Goal: Task Accomplishment & Management: Use online tool/utility

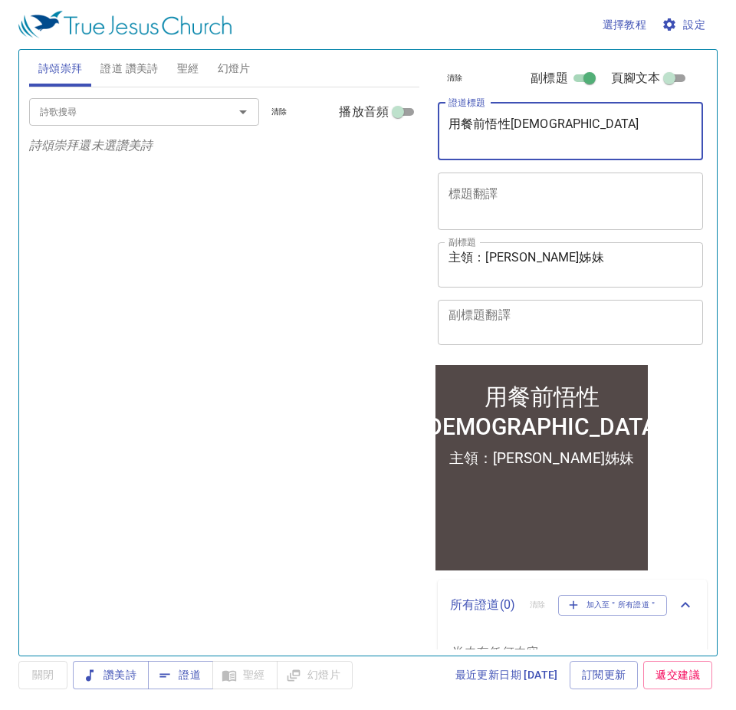
drag, startPoint x: 537, startPoint y: 128, endPoint x: 343, endPoint y: 131, distance: 193.9
click at [343, 131] on div "詩頌崇拜 證道 讚美詩 聖經 幻燈片 詩歌搜尋 詩歌搜尋 清除 播放音頻 詩頌崇拜還未選讚美詩 詩歌搜尋 詩歌搜尋 清除 播放音頻 證道還未選讚美詩 創世記 …" at bounding box center [368, 346] width 690 height 605
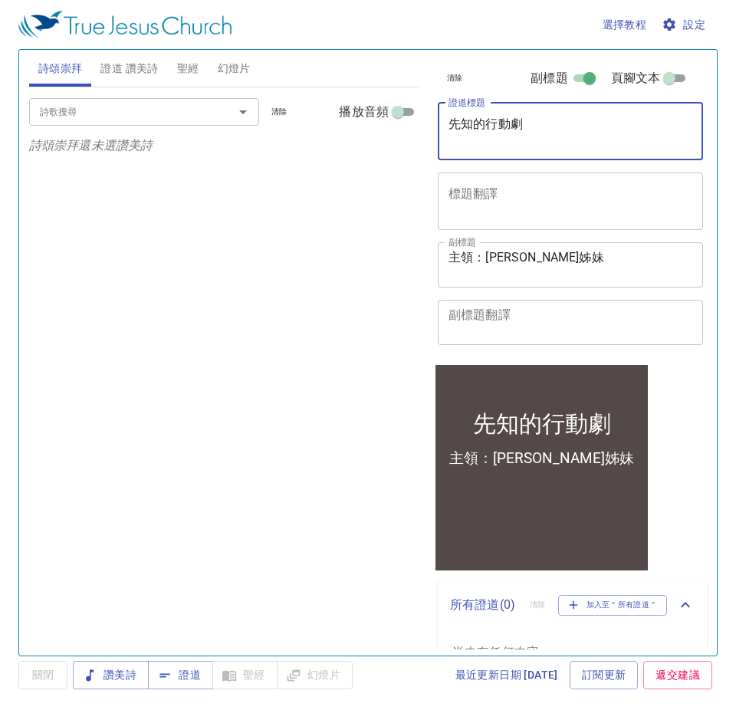
type textarea "先知的行動劇"
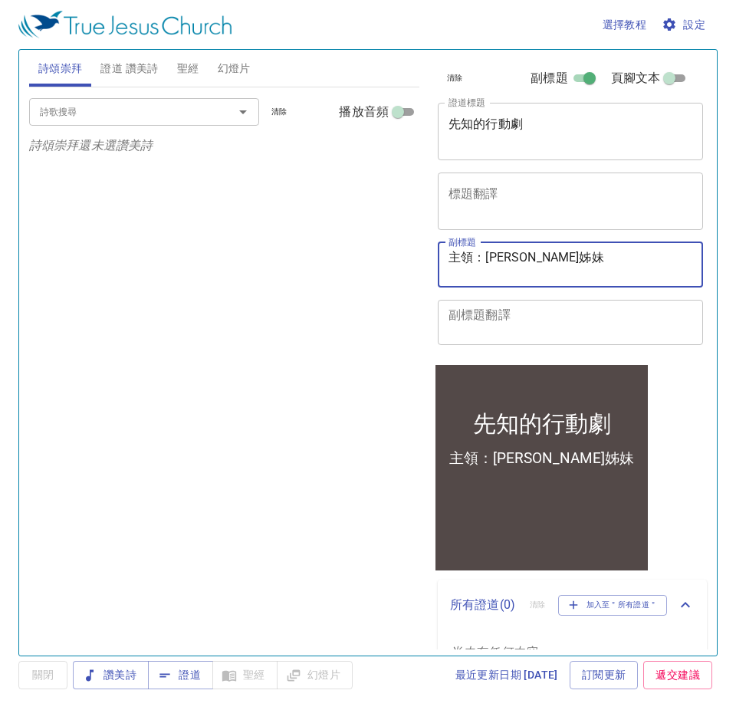
drag, startPoint x: 595, startPoint y: 267, endPoint x: 411, endPoint y: 267, distance: 183.1
click at [411, 267] on div "詩頌崇拜 證道 讚美詩 聖經 幻燈片 詩歌搜尋 詩歌搜尋 清除 播放音頻 詩頌崇拜還未選讚美詩 詩歌搜尋 詩歌搜尋 清除 播放音頻 證道還未選讚美詩 創世記 …" at bounding box center [368, 346] width 690 height 605
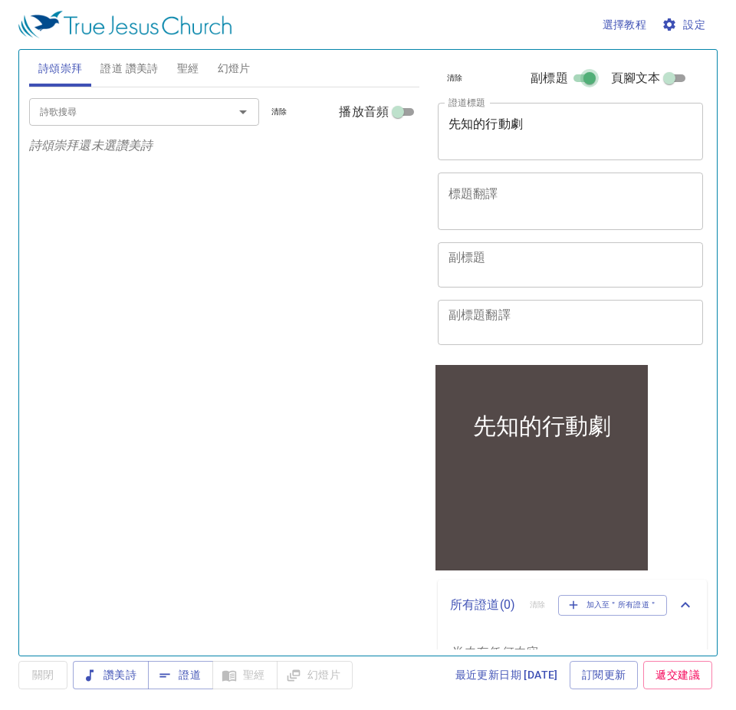
click at [579, 80] on input "副標題" at bounding box center [589, 81] width 55 height 18
checkbox input "false"
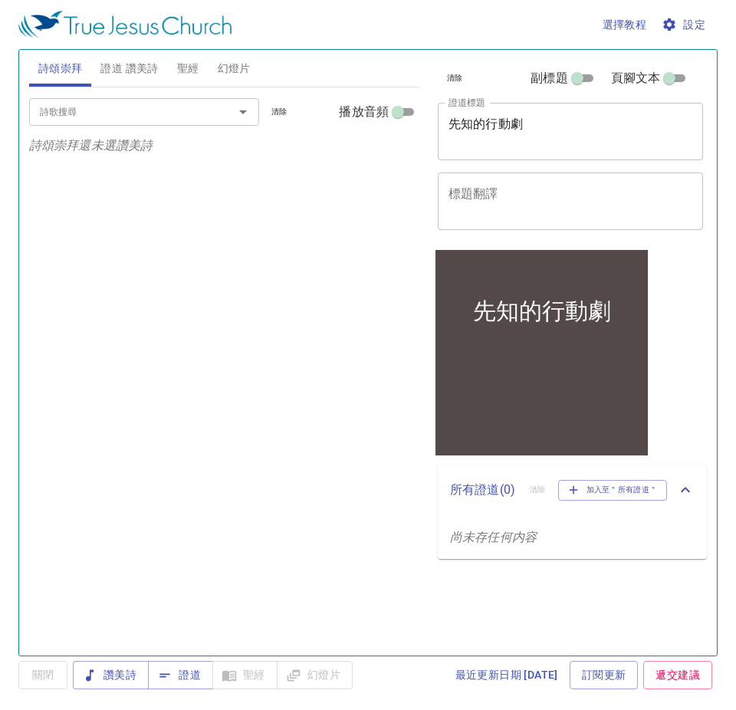
click at [703, 21] on span "設定" at bounding box center [684, 24] width 41 height 19
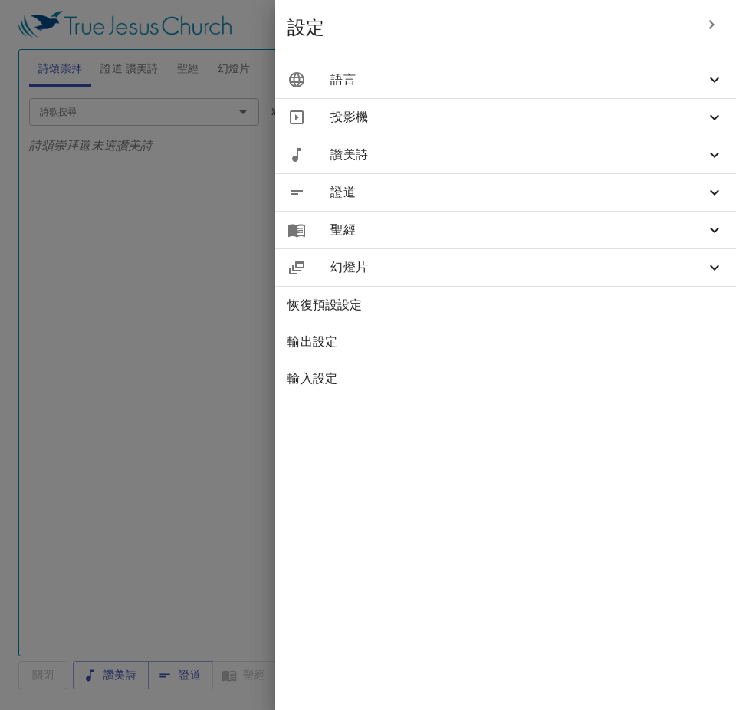
click at [588, 78] on span "語言" at bounding box center [517, 79] width 375 height 18
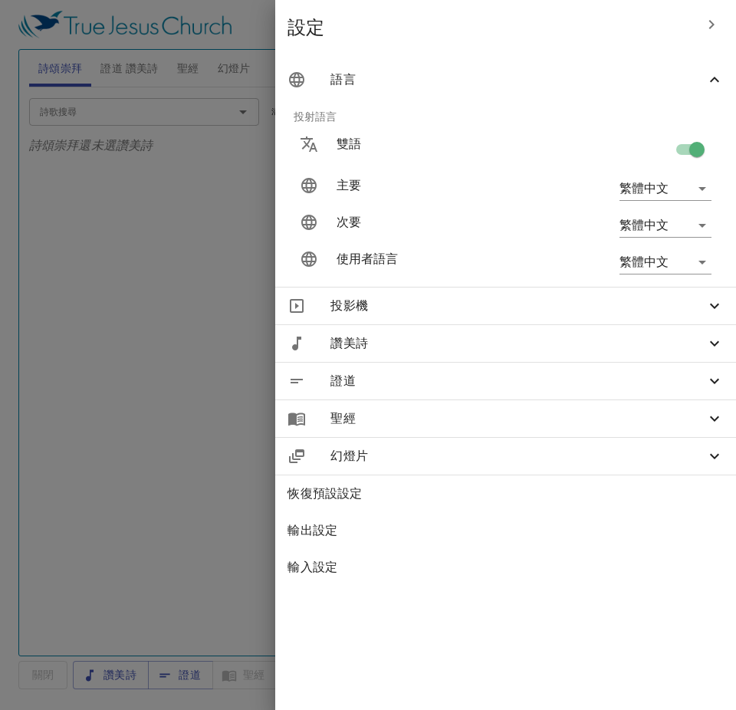
drag, startPoint x: 693, startPoint y: 145, endPoint x: 697, endPoint y: 133, distance: 12.8
click at [693, 145] on input "checkbox" at bounding box center [696, 152] width 87 height 29
checkbox input "false"
click at [706, 26] on icon "button" at bounding box center [711, 24] width 18 height 18
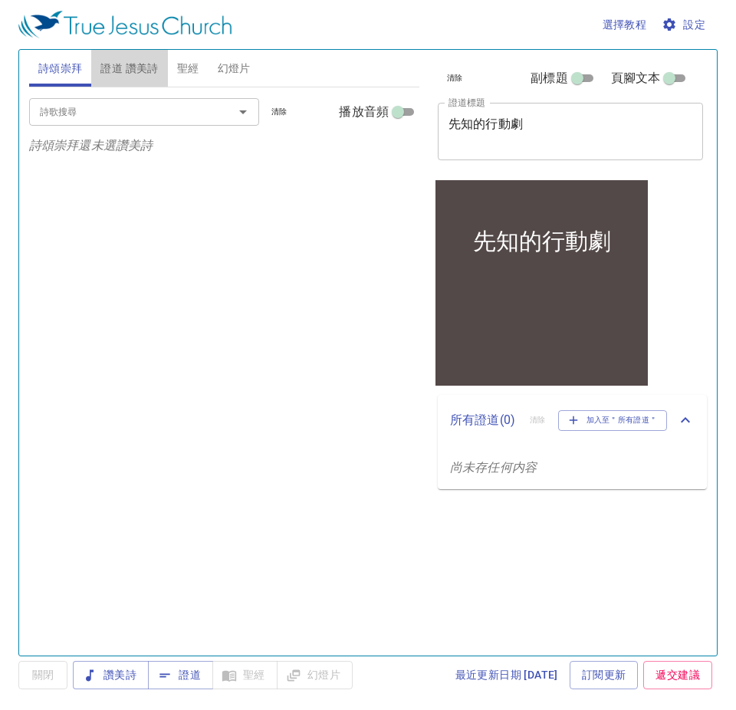
click at [114, 81] on button "證道 讚美詩" at bounding box center [129, 68] width 76 height 37
click at [126, 114] on input "詩歌搜尋" at bounding box center [121, 112] width 175 height 18
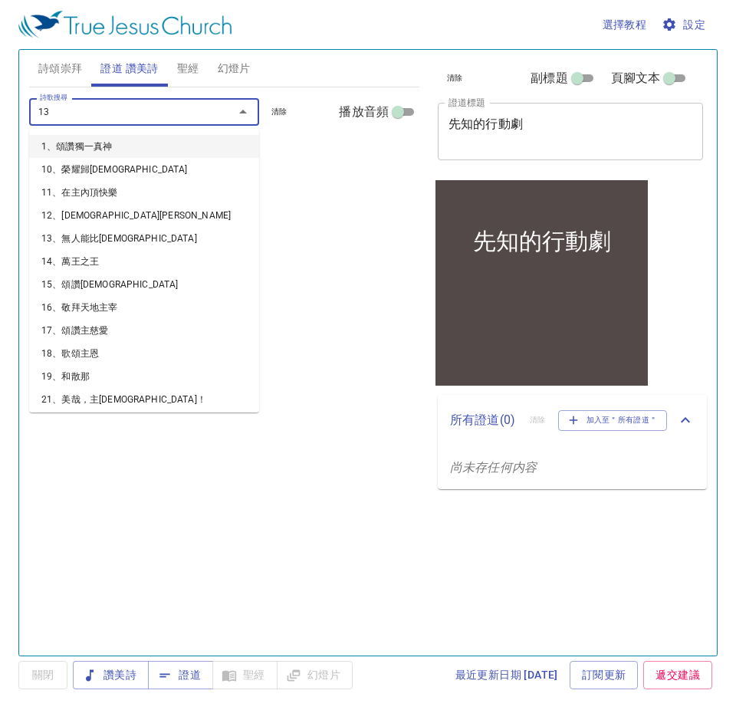
type input "136"
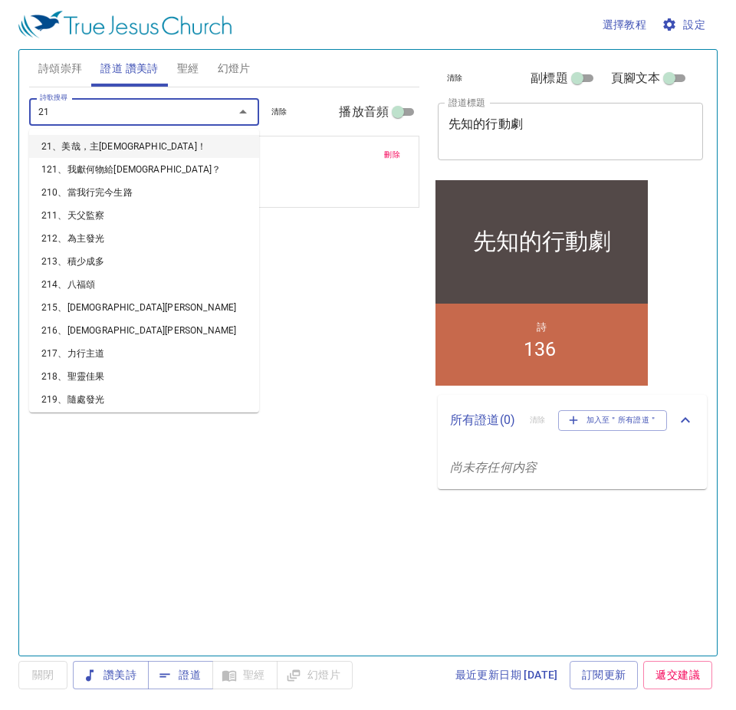
type input "210"
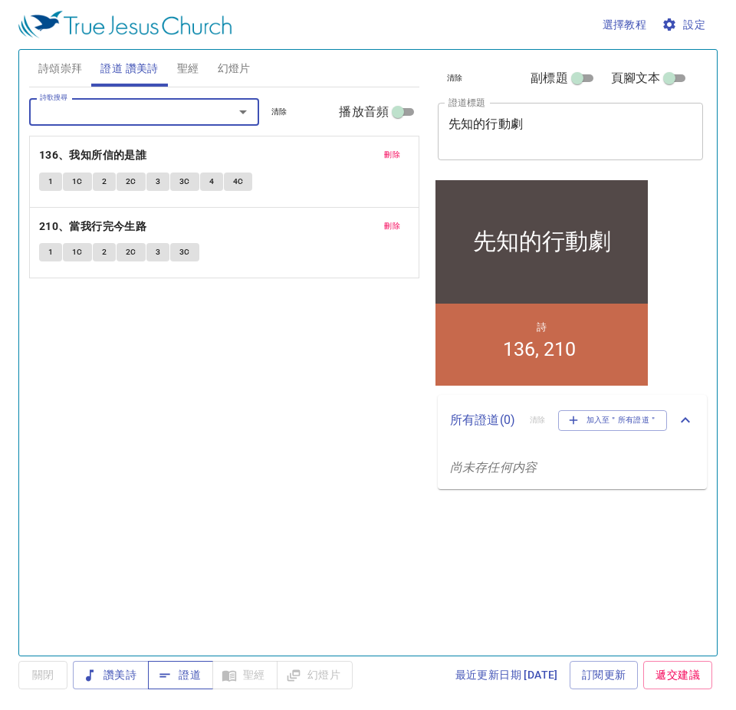
click at [210, 672] on button "證道" at bounding box center [180, 674] width 65 height 28
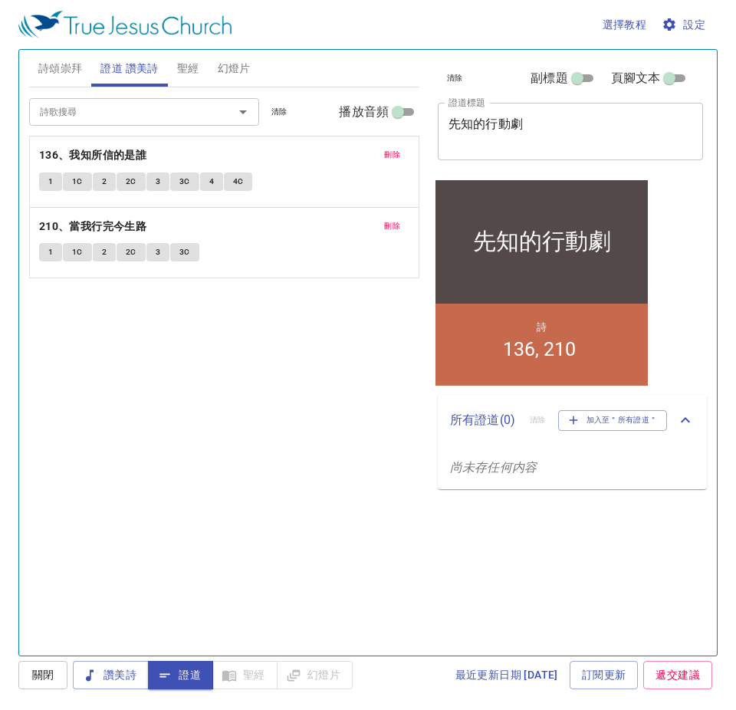
click at [80, 71] on span "詩頌崇拜" at bounding box center [60, 68] width 44 height 19
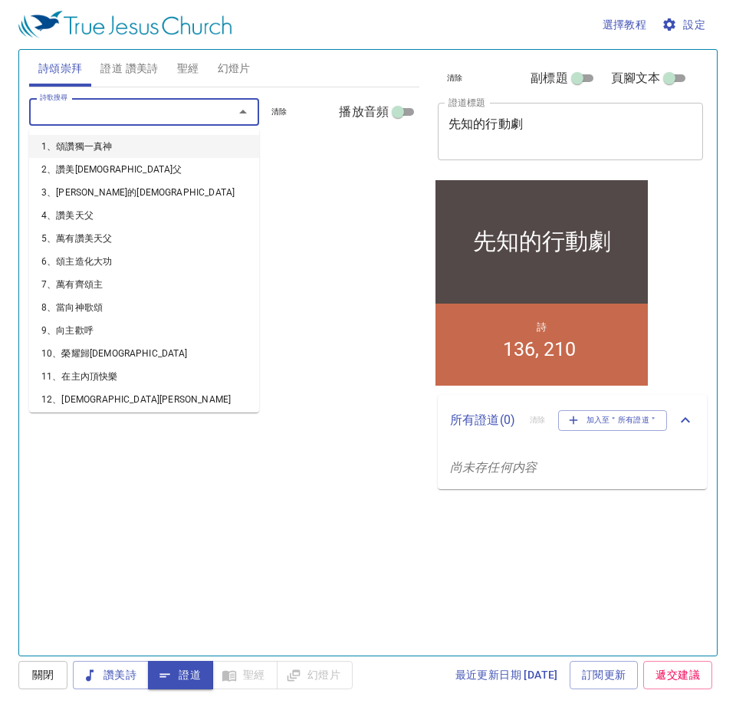
click at [100, 114] on input "詩歌搜尋" at bounding box center [121, 112] width 175 height 18
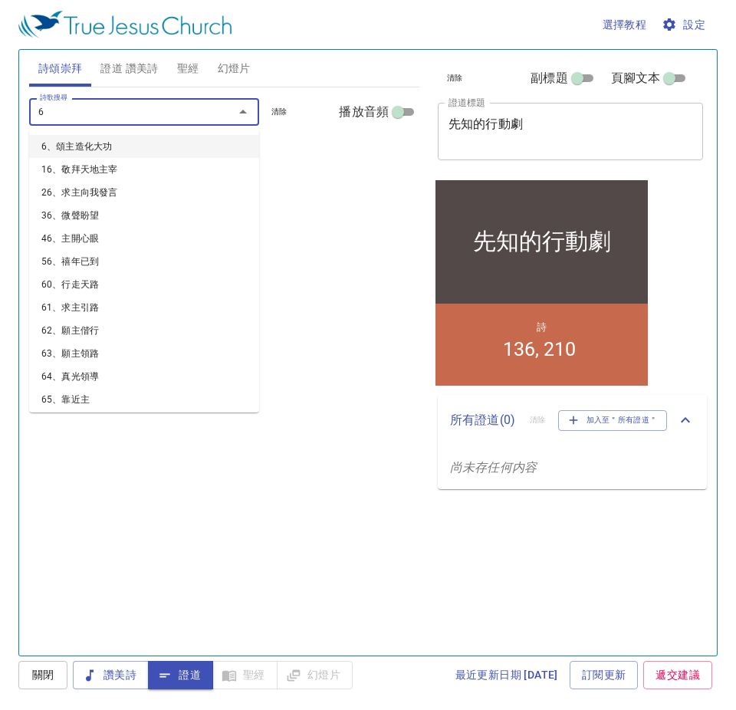
type input "62"
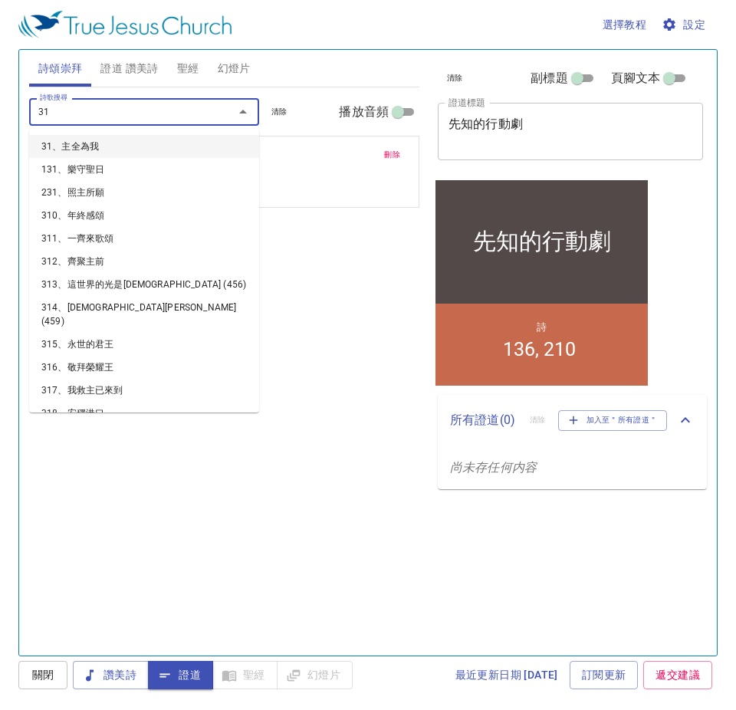
type input "312"
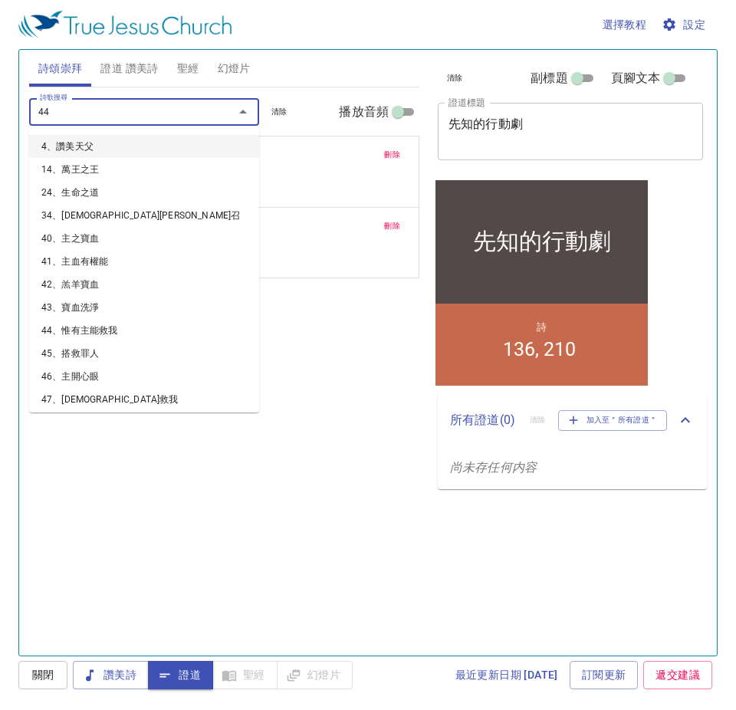
type input "447"
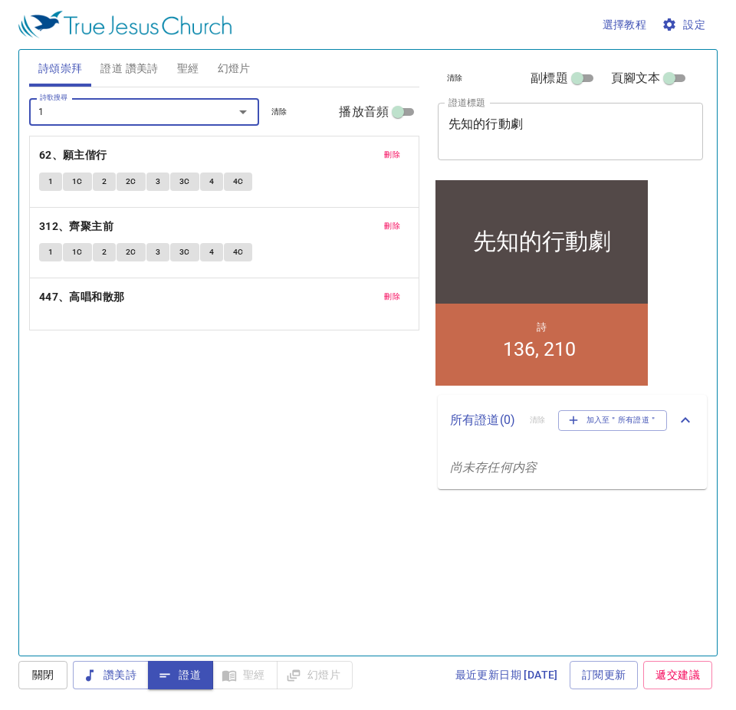
type input "18"
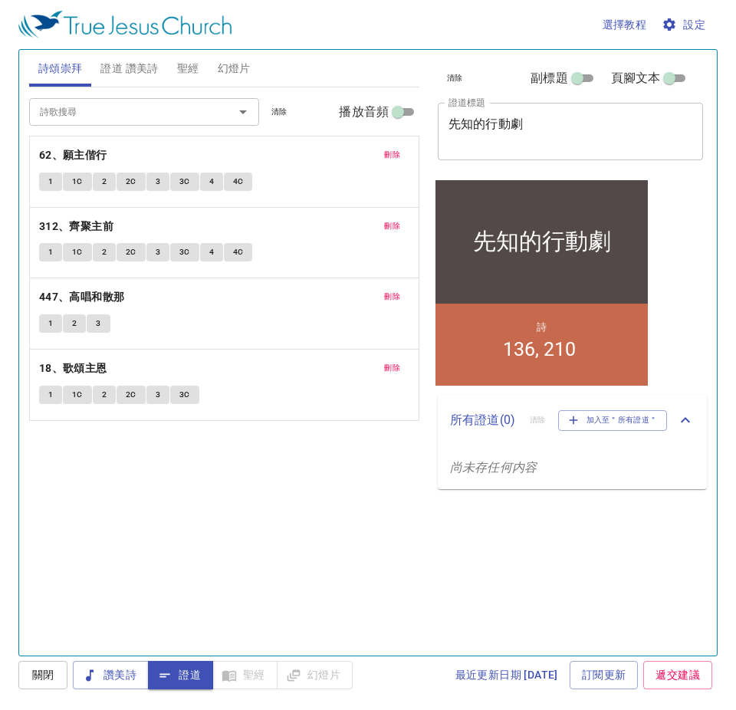
click at [289, 514] on div "詩歌搜尋 詩歌搜尋 清除 播放音頻 刪除 62、願主偕行 1 1C 2 2C 3 3C 4 4C 刪除 312、齊聚主前 1 1C 2 2C 3 3C 4 4…" at bounding box center [224, 364] width 390 height 555
drag, startPoint x: 556, startPoint y: 121, endPoint x: 349, endPoint y: 112, distance: 207.1
click at [349, 112] on div "詩頌崇拜 證道 讚美詩 聖經 幻燈片 詩歌搜尋 詩歌搜尋 清除 播放音頻 刪除 62、願主偕行 1 1C 2 2C 3 3C 4 4C 刪除 312、齊聚主前…" at bounding box center [368, 346] width 690 height 605
click at [240, 516] on div "詩歌搜尋 詩歌搜尋 清除 播放音頻 刪除 62、願主偕行 1 1C 2 2C 3 3C 4 4C 刪除 312、齊聚主前 1 1C 2 2C 3 3C 4 4…" at bounding box center [224, 364] width 390 height 555
click at [251, 504] on div "詩歌搜尋 詩歌搜尋 清除 播放音頻 刪除 62、願主偕行 1 1C 2 2C 3 3C 4 4C 刪除 312、齊聚主前 1 1C 2 2C 3 3C 4 4…" at bounding box center [224, 364] width 390 height 555
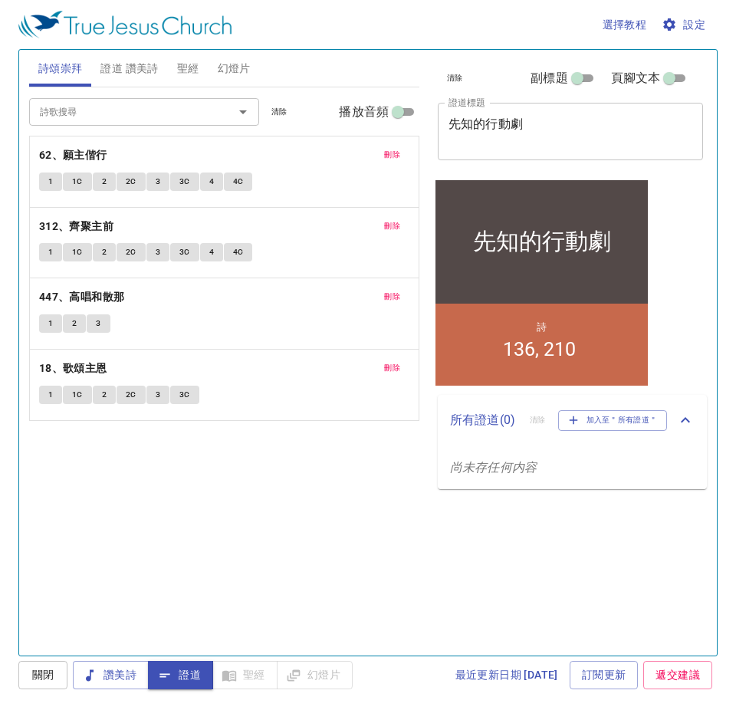
click at [0, 109] on div "選擇教程 設定 詩頌崇拜 證道 讚美詩 聖經 幻燈片 詩歌搜尋 詩歌搜尋 清除 播放音頻 刪除 62、願主偕行 1 1C 2 2C 3 3C 4 4C 刪除 …" at bounding box center [368, 355] width 736 height 710
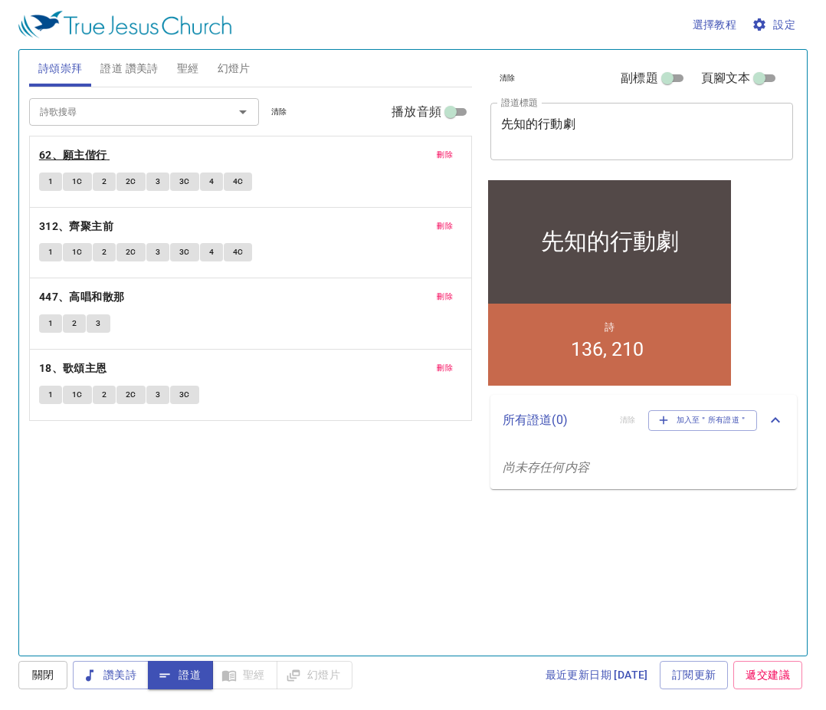
click at [93, 152] on b "62、願主偕行" at bounding box center [73, 155] width 68 height 19
click at [52, 176] on span "1" at bounding box center [50, 182] width 5 height 14
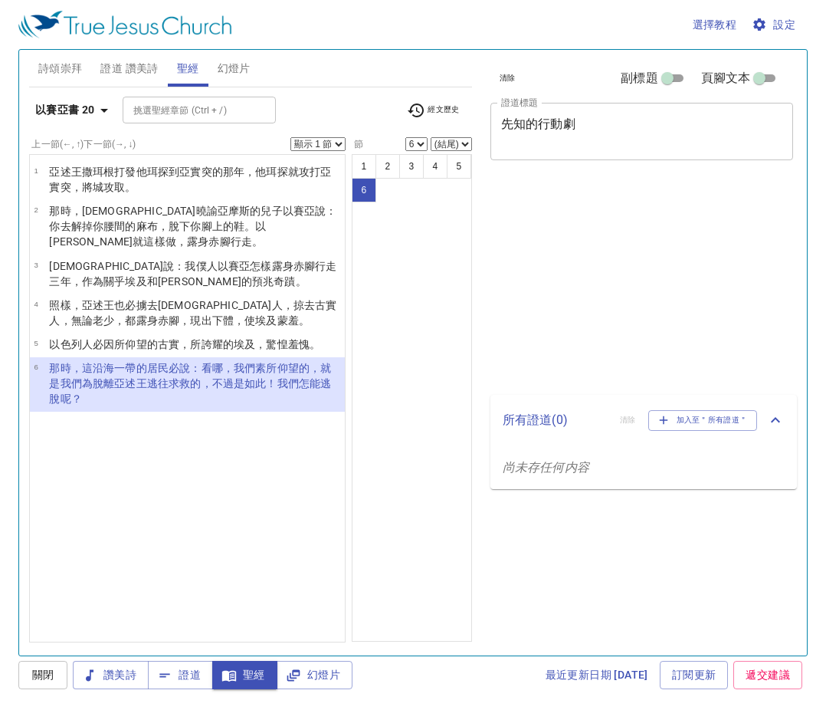
select select "6"
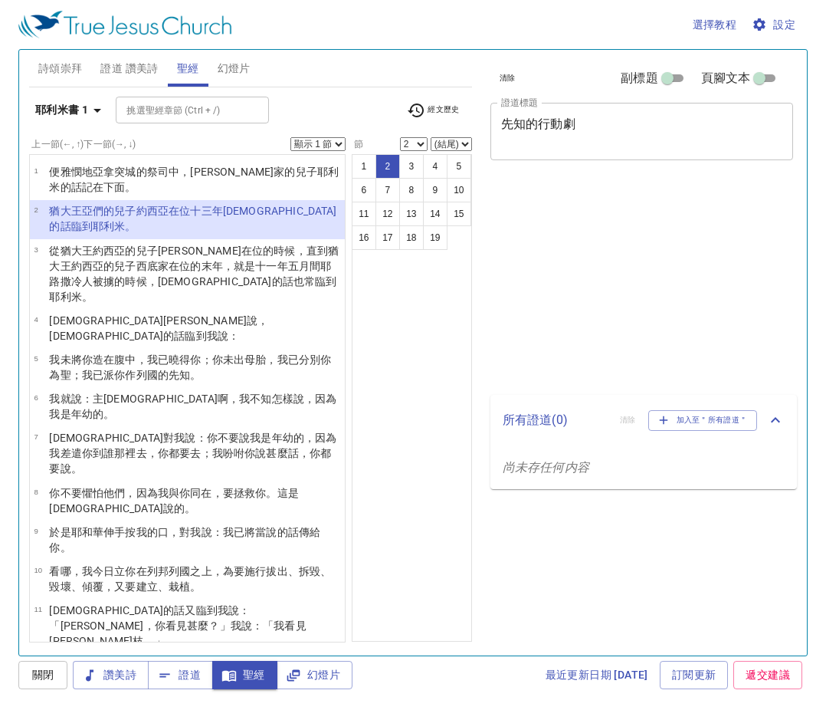
select select "2"
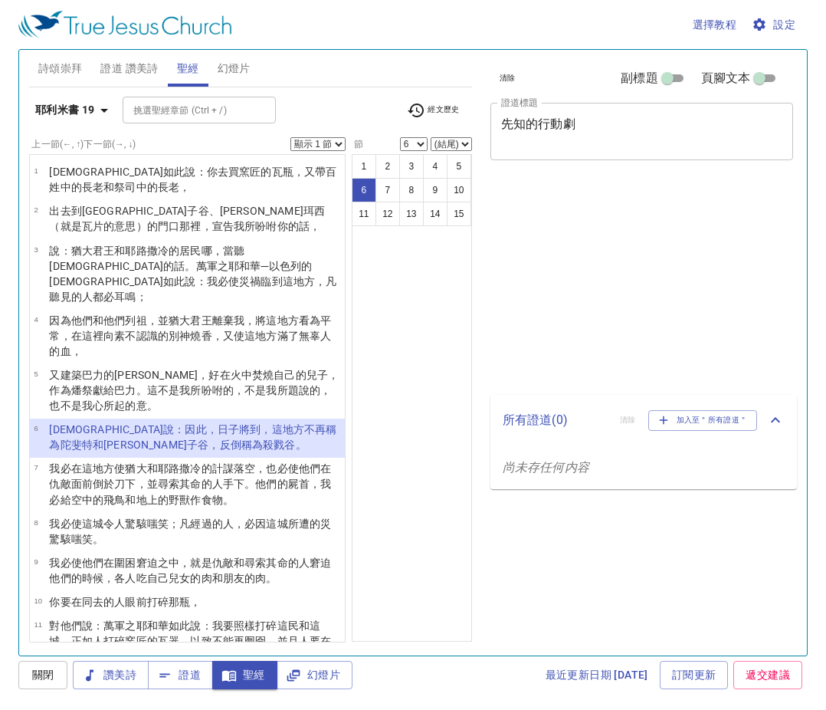
select select "6"
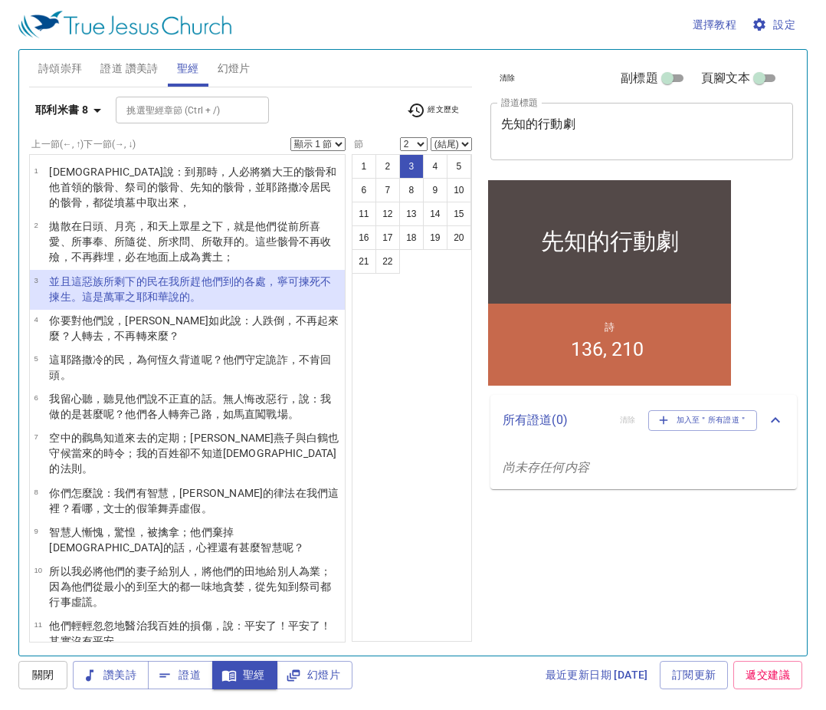
select select "3"
click at [277, 275] on wh4725 "，寧可揀 死 不揀生 。這是萬軍 之耶和華 說的 。" at bounding box center [190, 289] width 282 height 28
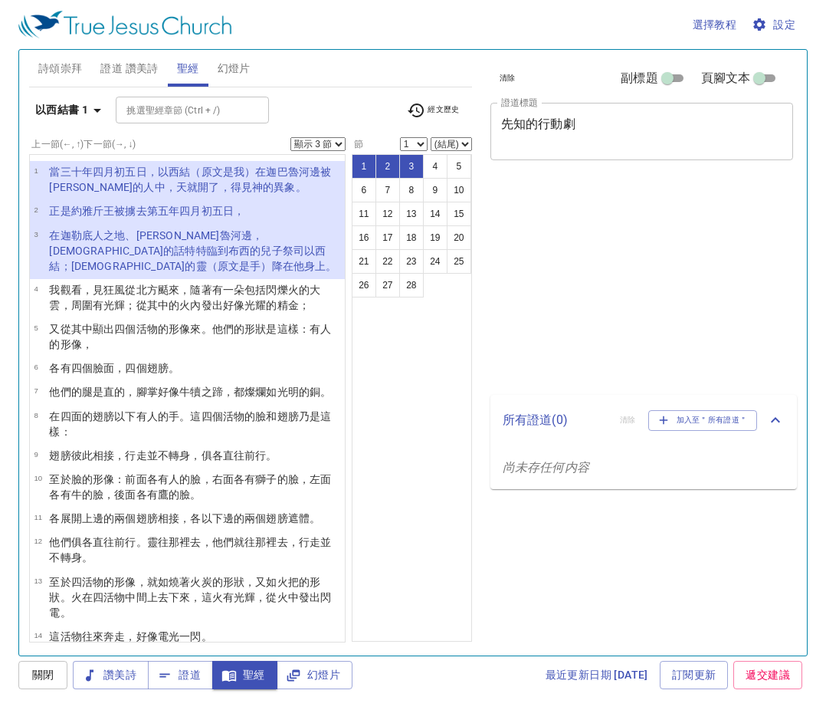
select select "3"
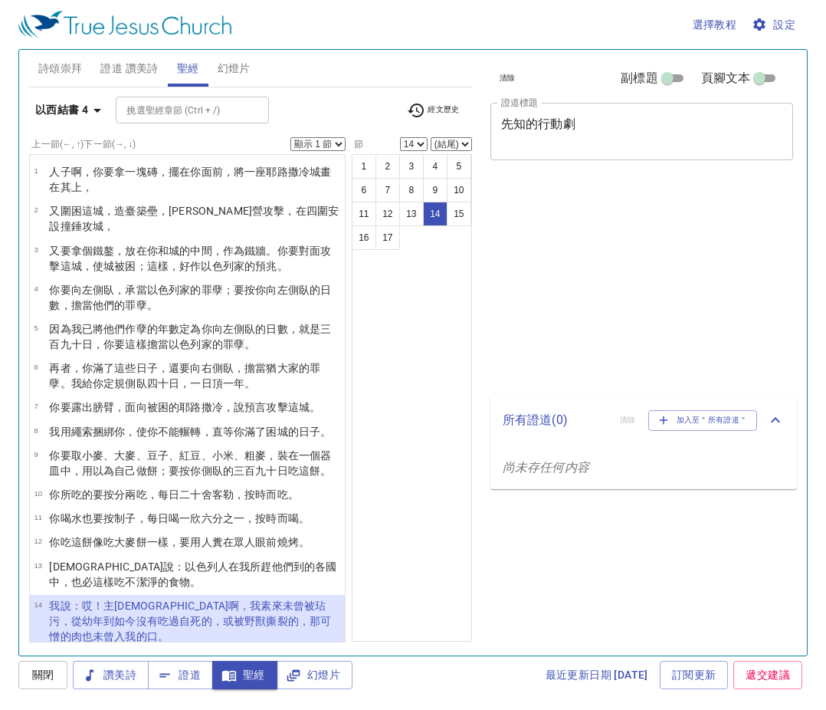
select select "14"
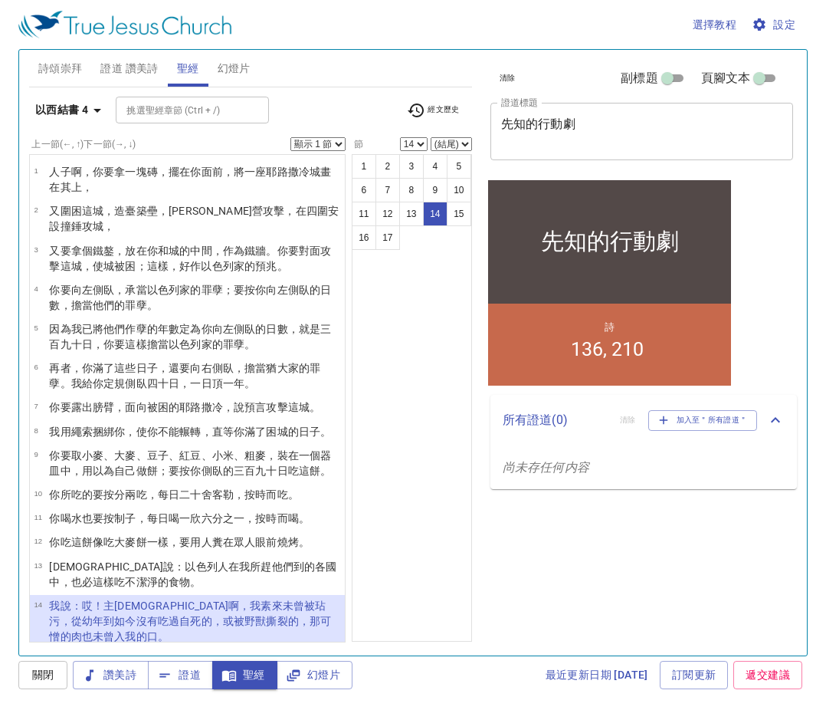
scroll to position [162, 0]
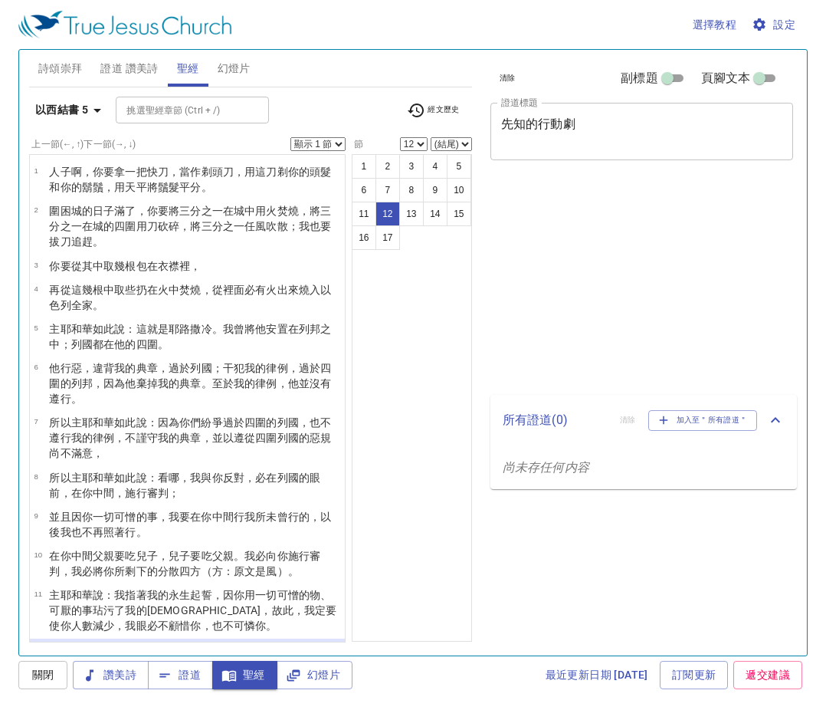
select select "12"
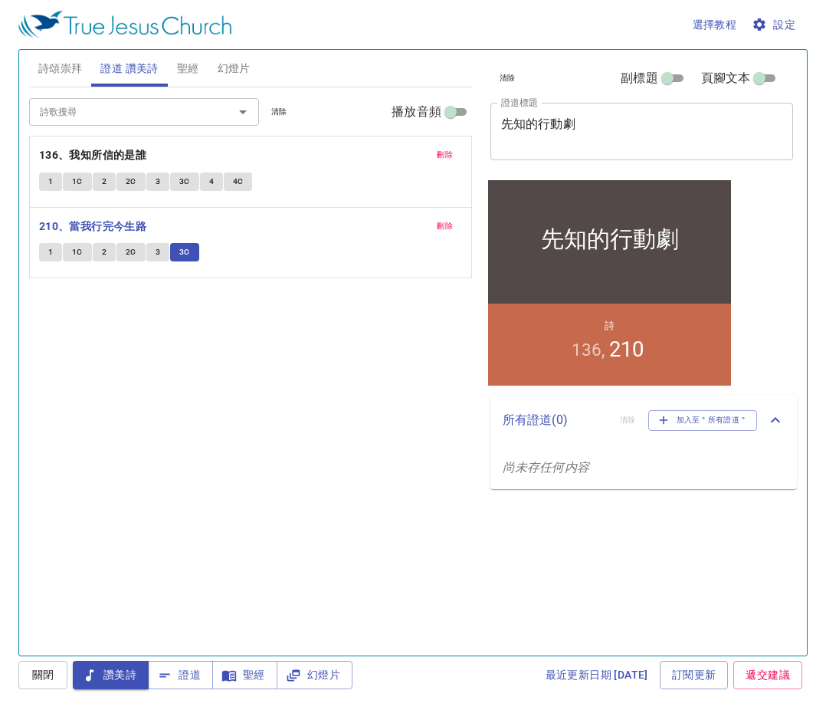
click at [195, 675] on span "證道" at bounding box center [180, 674] width 41 height 19
click at [190, 672] on span "證道" at bounding box center [180, 674] width 41 height 19
click at [192, 680] on span "證道" at bounding box center [180, 674] width 41 height 19
